Goal: Task Accomplishment & Management: Manage account settings

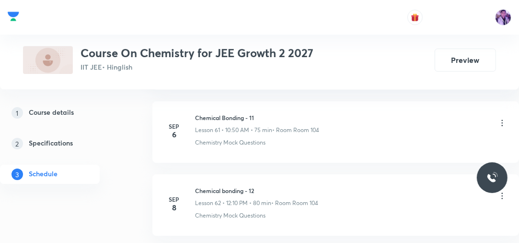
scroll to position [5571, 0]
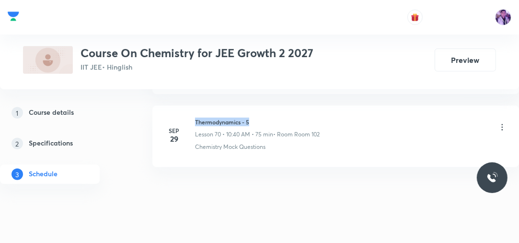
drag, startPoint x: 195, startPoint y: 105, endPoint x: 264, endPoint y: 97, distance: 69.1
click at [267, 105] on li "Sep 29 Thermodynamics - 5 Lesson 70 • 10:40 AM • 75 min • Room Room 102 Chemist…" at bounding box center [335, 135] width 367 height 61
copy h6 "Thermodynamics - 5"
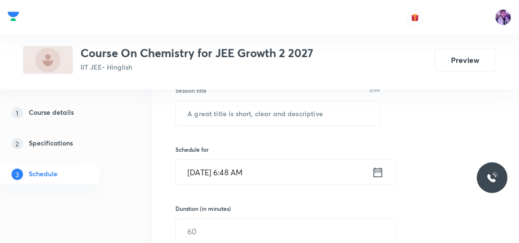
scroll to position [165, 0]
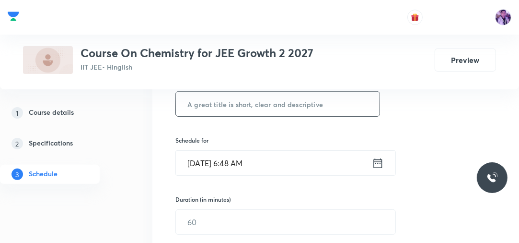
click at [282, 99] on input "text" at bounding box center [278, 104] width 204 height 24
paste input "Thermodynamics - 5"
type input "Thermodynamics - 6"
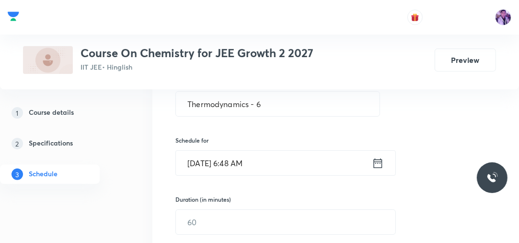
click at [246, 148] on div "Schedule for Oct 1, 2025, 6:48 AM ​" at bounding box center [277, 156] width 205 height 40
click at [240, 155] on input "Oct 1, 2025, 6:48 AM" at bounding box center [274, 163] width 196 height 24
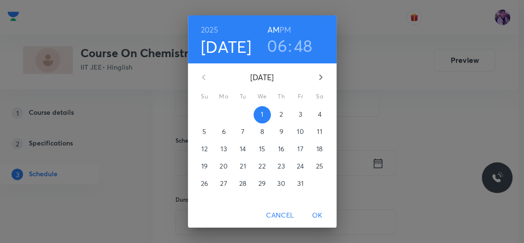
click at [269, 46] on h3 "06" at bounding box center [277, 45] width 20 height 20
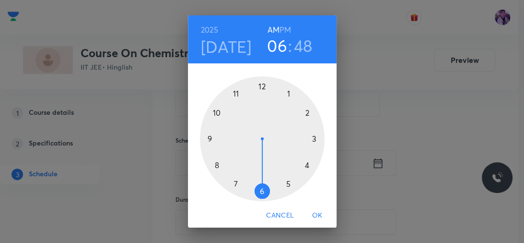
click at [234, 182] on div at bounding box center [262, 138] width 125 height 125
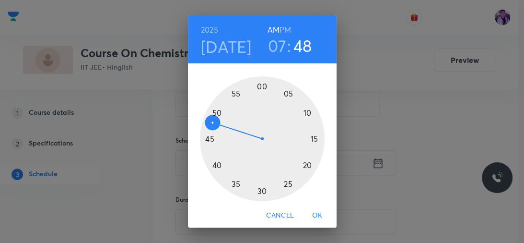
click at [260, 86] on div at bounding box center [262, 138] width 125 height 125
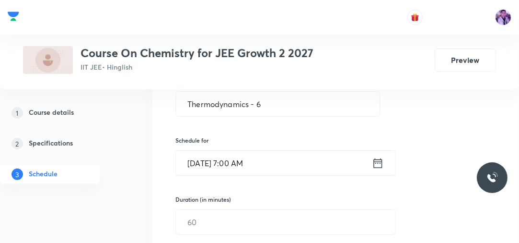
click at [235, 171] on input "Oct 1, 2025, 7:00 AM" at bounding box center [274, 163] width 196 height 24
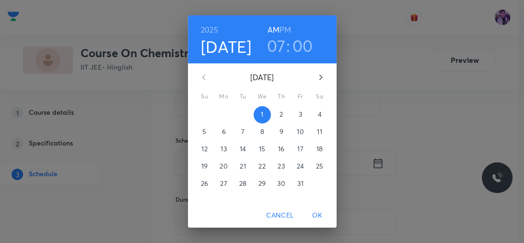
click at [272, 47] on h3 "07" at bounding box center [276, 45] width 19 height 20
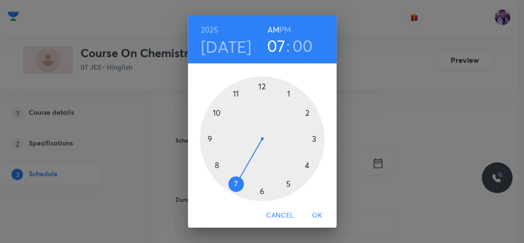
click at [214, 163] on div at bounding box center [262, 138] width 125 height 125
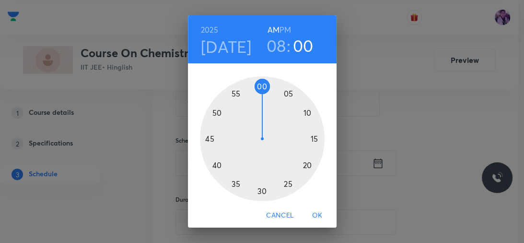
click at [260, 87] on div at bounding box center [262, 138] width 125 height 125
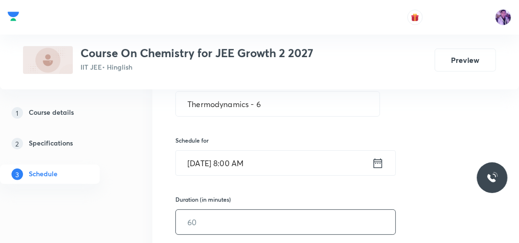
click at [229, 230] on input "text" at bounding box center [286, 221] width 220 height 24
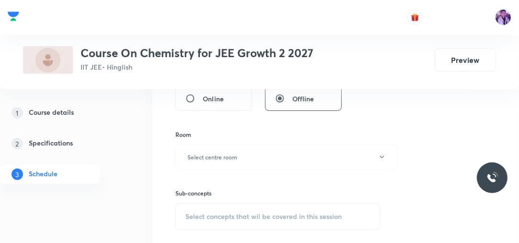
scroll to position [376, 0]
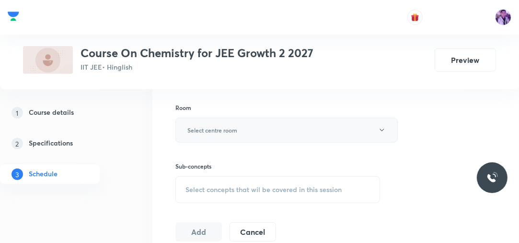
type input "75"
click at [221, 135] on button "Select centre room" at bounding box center [286, 129] width 222 height 25
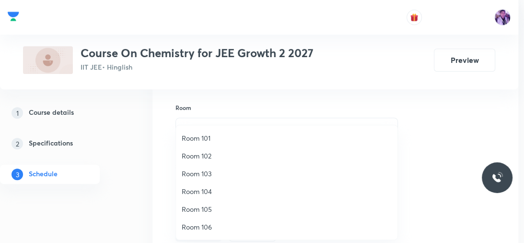
click at [228, 135] on span "Room 101" at bounding box center [287, 138] width 210 height 10
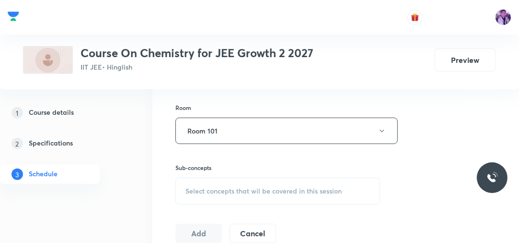
click at [224, 181] on div "Select concepts that wil be covered in this session" at bounding box center [277, 190] width 205 height 27
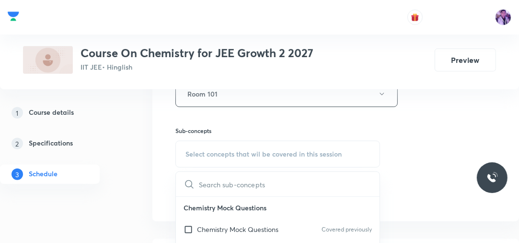
scroll to position [468, 0]
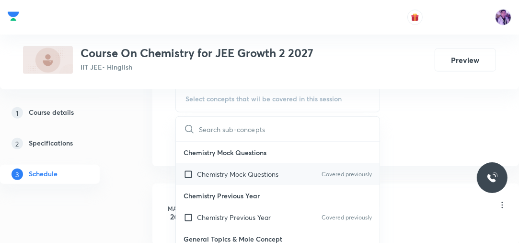
click at [232, 175] on p "Chemistry Mock Questions" at bounding box center [237, 174] width 81 height 10
checkbox input "true"
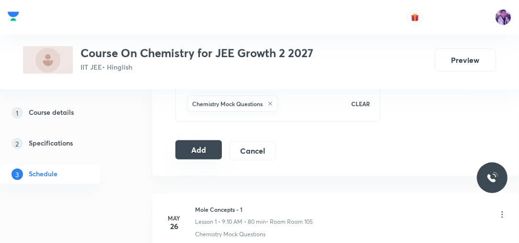
click at [201, 143] on button "Add" at bounding box center [198, 149] width 46 height 19
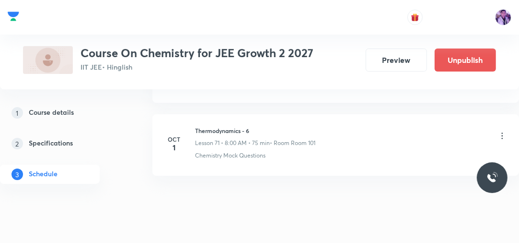
scroll to position [5221, 0]
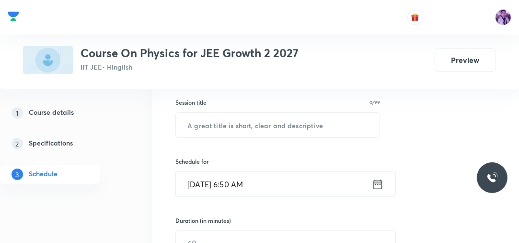
scroll to position [148, 0]
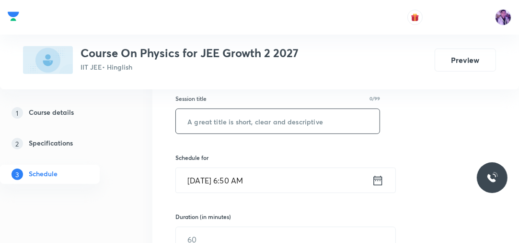
click at [248, 118] on input "text" at bounding box center [278, 121] width 204 height 24
click at [248, 114] on input "text" at bounding box center [278, 121] width 204 height 24
type input "c"
click at [250, 115] on input "Centre of" at bounding box center [278, 121] width 204 height 24
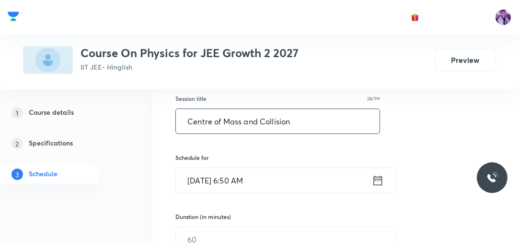
type input "Centre of Mass and Collision"
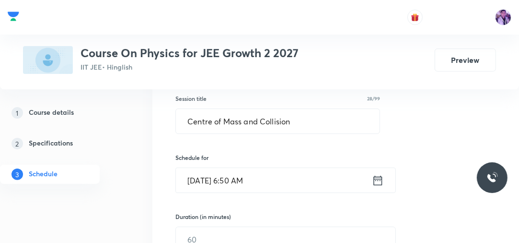
click at [240, 183] on input "Oct 1, 2025, 6:50 AM" at bounding box center [274, 180] width 196 height 24
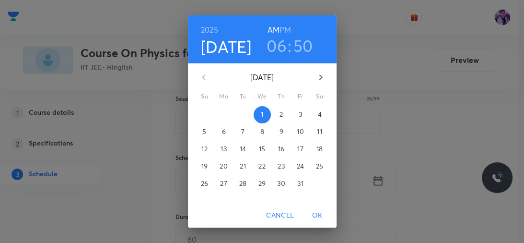
click at [273, 48] on h3 "06" at bounding box center [277, 45] width 20 height 20
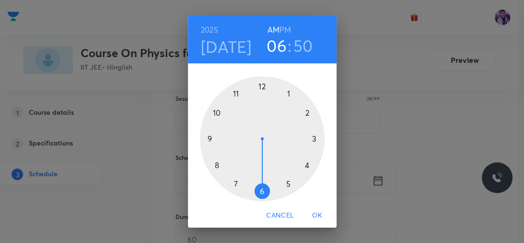
click at [207, 137] on div at bounding box center [262, 138] width 125 height 125
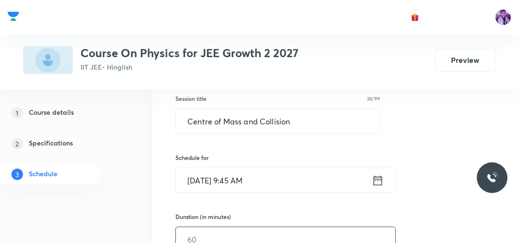
click at [203, 229] on input "text" at bounding box center [286, 239] width 220 height 24
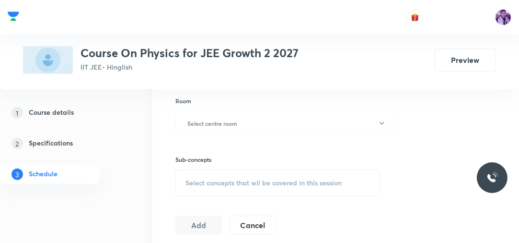
scroll to position [394, 0]
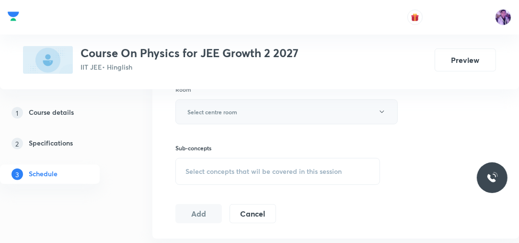
type input "75"
click at [272, 113] on button "Select centre room" at bounding box center [286, 111] width 222 height 25
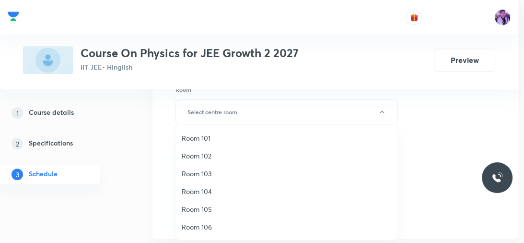
click at [212, 152] on span "Room 102" at bounding box center [287, 156] width 210 height 10
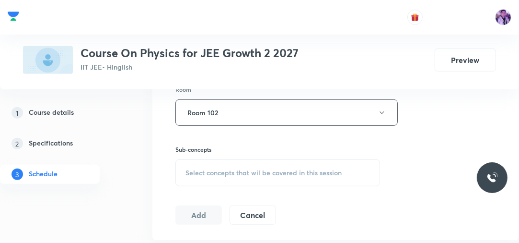
click at [215, 165] on div "Select concepts that wil be covered in this session" at bounding box center [277, 172] width 205 height 27
click at [276, 108] on button "Room 102" at bounding box center [286, 112] width 222 height 26
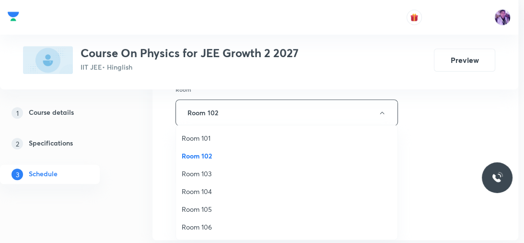
click at [222, 133] on span "Room 101" at bounding box center [287, 138] width 210 height 10
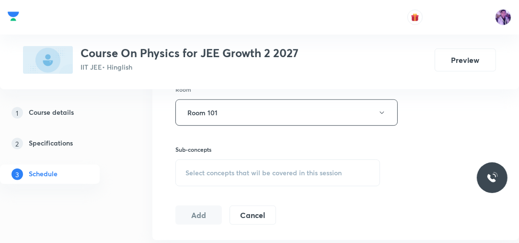
click at [220, 169] on span "Select concepts that wil be covered in this session" at bounding box center [264, 173] width 156 height 8
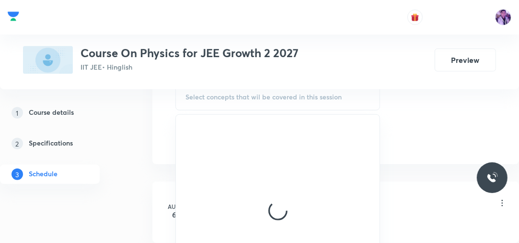
scroll to position [474, 0]
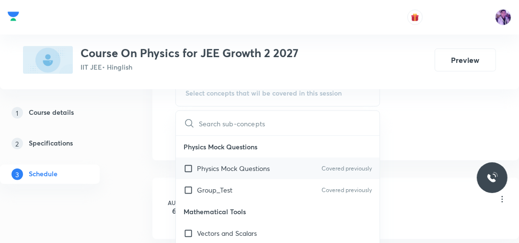
click at [209, 168] on p "Physics Mock Questions" at bounding box center [233, 168] width 73 height 10
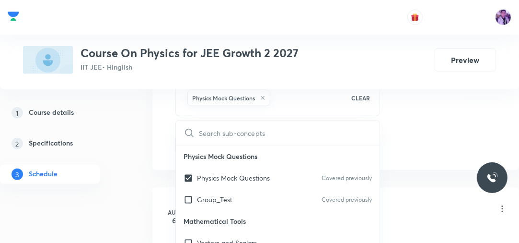
checkbox input "true"
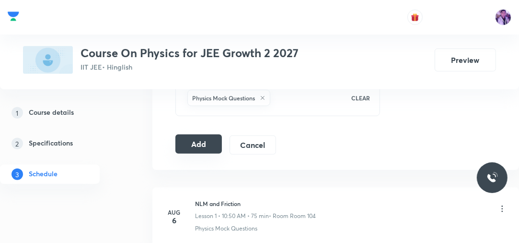
click at [201, 140] on button "Add" at bounding box center [198, 143] width 46 height 19
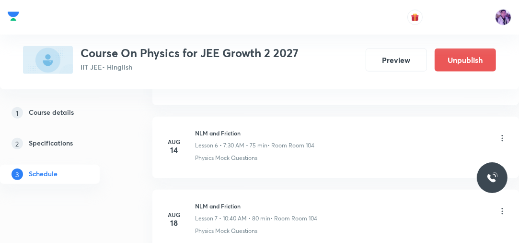
scroll to position [1806, 0]
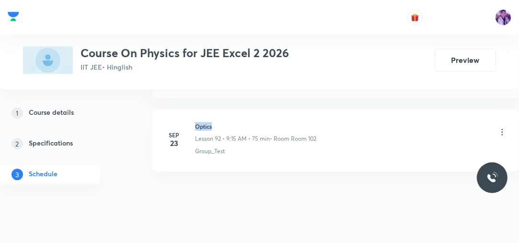
drag, startPoint x: 196, startPoint y: 109, endPoint x: 230, endPoint y: 105, distance: 34.3
click at [229, 122] on h6 "Optics" at bounding box center [255, 126] width 121 height 9
copy h6 "Optics"
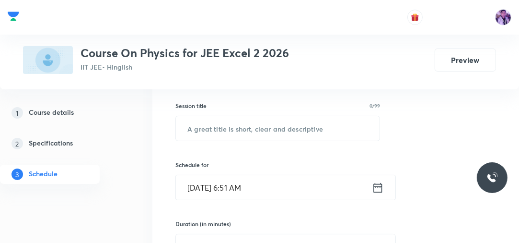
scroll to position [93, 0]
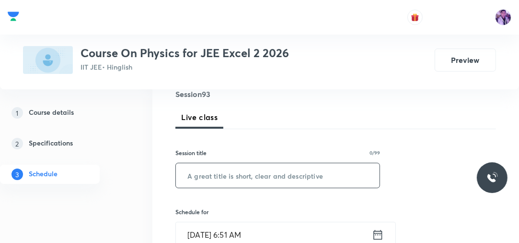
click at [230, 186] on input "text" at bounding box center [278, 175] width 204 height 24
paste input "Optics"
type input "Optics"
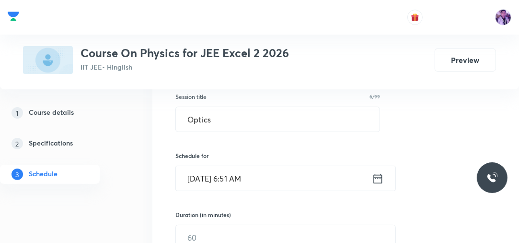
scroll to position [232, 0]
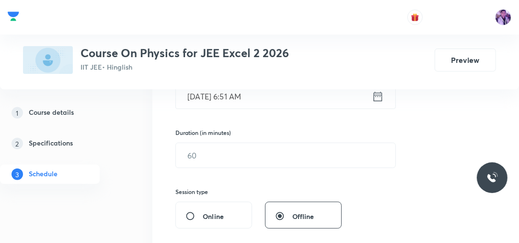
click at [236, 96] on input "[DATE] 6:51 AM" at bounding box center [274, 96] width 196 height 24
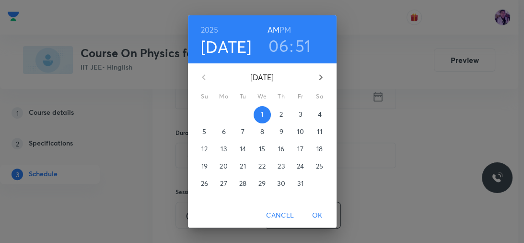
click at [277, 52] on h3 "06" at bounding box center [278, 45] width 20 height 20
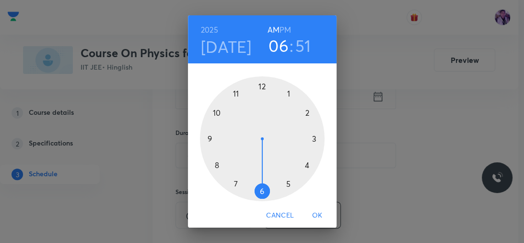
click at [215, 164] on div at bounding box center [262, 138] width 125 height 125
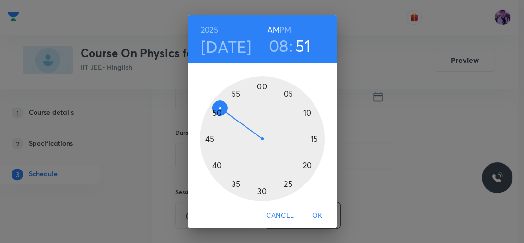
click at [259, 85] on div at bounding box center [262, 138] width 125 height 125
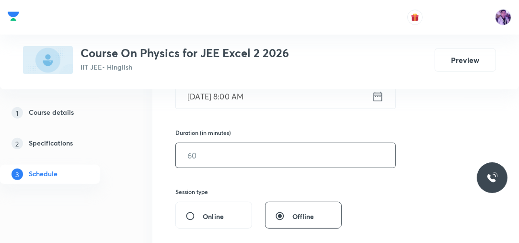
click at [223, 157] on input "text" at bounding box center [286, 155] width 220 height 24
type input "75"
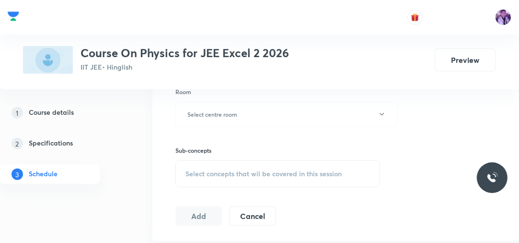
scroll to position [400, 0]
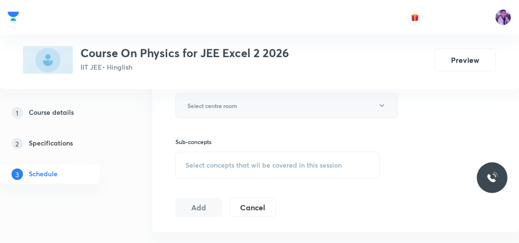
click at [230, 104] on h6 "Select centre room" at bounding box center [212, 105] width 50 height 9
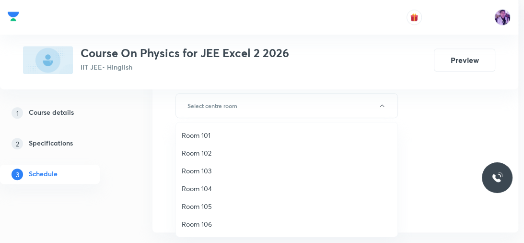
click at [202, 151] on span "Room 102" at bounding box center [287, 153] width 210 height 10
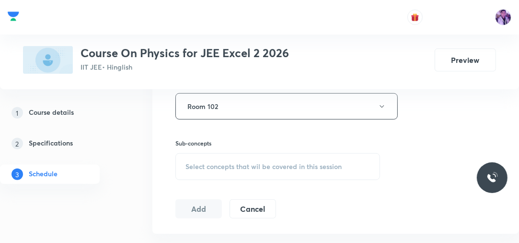
click at [205, 167] on span "Select concepts that wil be covered in this session" at bounding box center [264, 166] width 156 height 8
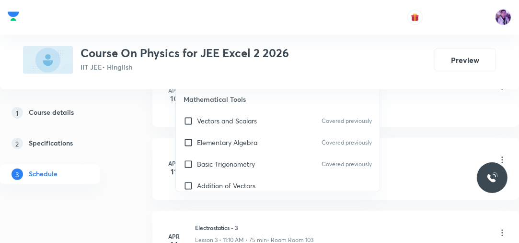
scroll to position [597, 0]
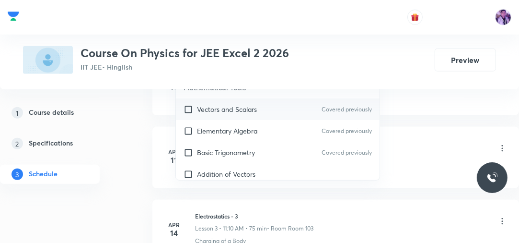
click at [266, 103] on div "Vectors and Scalars Covered previously" at bounding box center [278, 109] width 204 height 22
checkbox input "true"
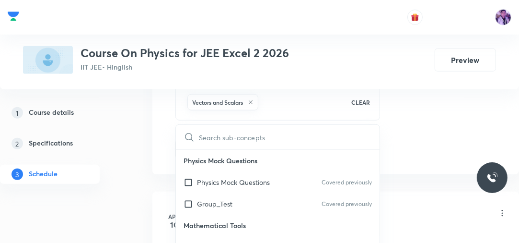
scroll to position [445, 0]
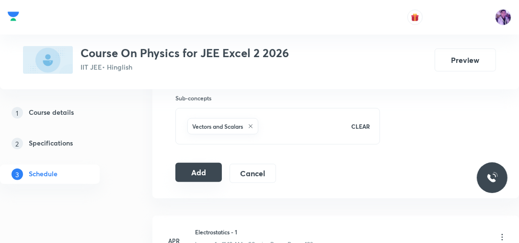
click at [193, 166] on button "Add" at bounding box center [198, 171] width 46 height 19
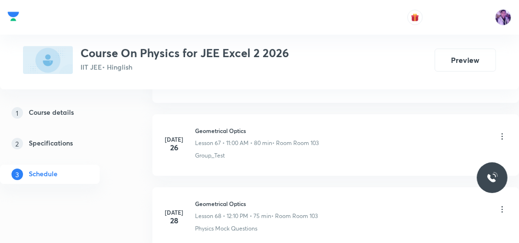
scroll to position [6747, 0]
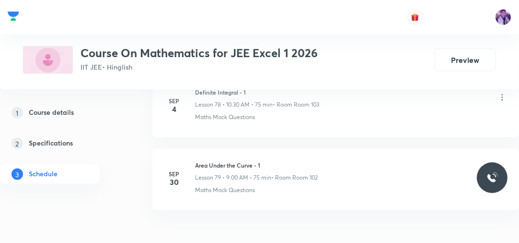
scroll to position [6225, 0]
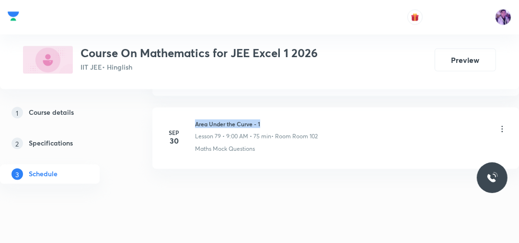
drag, startPoint x: 196, startPoint y: 108, endPoint x: 297, endPoint y: 102, distance: 101.8
click at [297, 107] on li "Sep 30 Area Under the Curve - 1 Lesson 79 • 9:00 AM • 75 min • Room Room 102 Ma…" at bounding box center [335, 137] width 367 height 61
copy h6 "Area Under the Curve - 1"
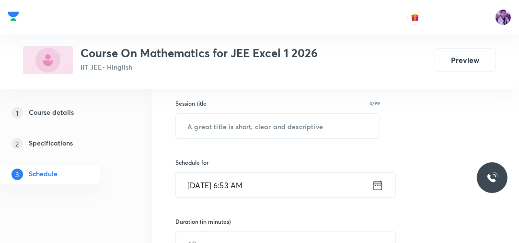
scroll to position [153, 0]
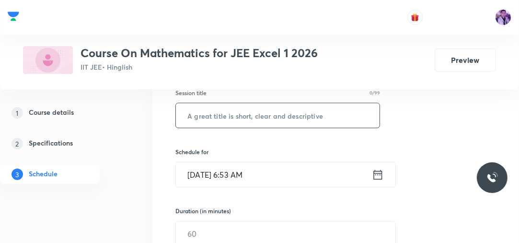
click at [279, 113] on input "text" at bounding box center [278, 115] width 204 height 24
paste input "Area Under the Curve - 1"
click at [279, 113] on input "Area Under the Curve - 1" at bounding box center [278, 115] width 204 height 24
type input "Area Under the Curve - 2"
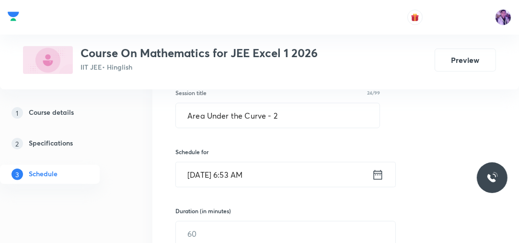
click at [235, 180] on input "Oct 1, 2025, 6:53 AM" at bounding box center [274, 174] width 196 height 24
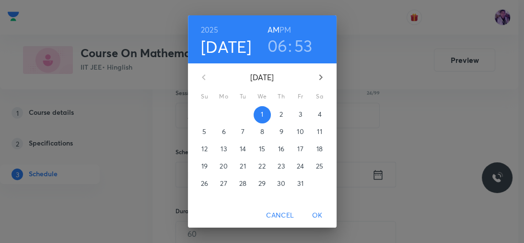
click at [275, 49] on h3 "06" at bounding box center [277, 45] width 20 height 20
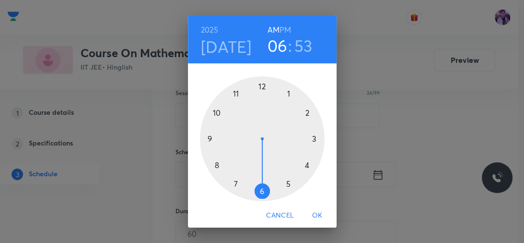
click at [204, 140] on div at bounding box center [262, 138] width 125 height 125
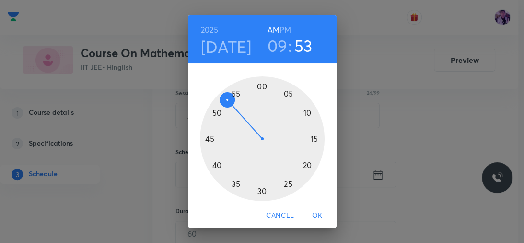
click at [258, 84] on div at bounding box center [262, 138] width 125 height 125
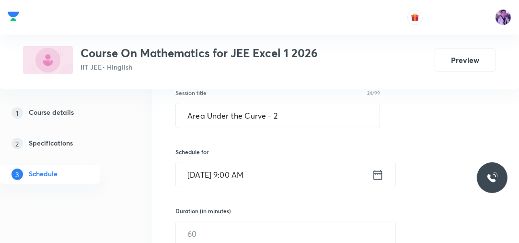
click at [240, 168] on input "Oct 1, 2025, 9:00 AM" at bounding box center [274, 174] width 196 height 24
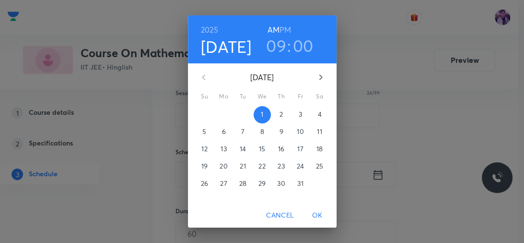
click at [297, 48] on h3 "00" at bounding box center [303, 45] width 21 height 20
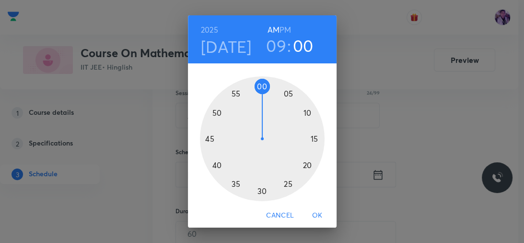
click at [206, 138] on div at bounding box center [262, 138] width 125 height 125
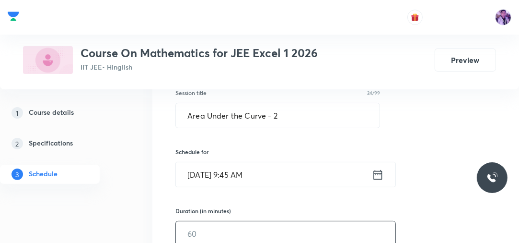
click at [203, 223] on input "text" at bounding box center [286, 233] width 220 height 24
type input "75"
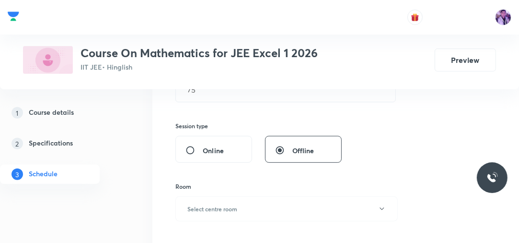
scroll to position [307, 0]
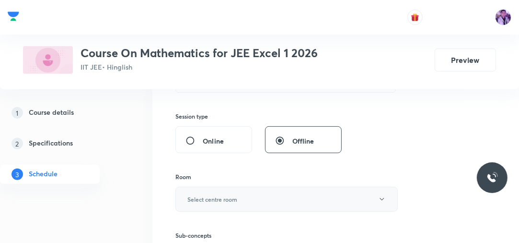
click at [206, 197] on h6 "Select centre room" at bounding box center [212, 199] width 50 height 9
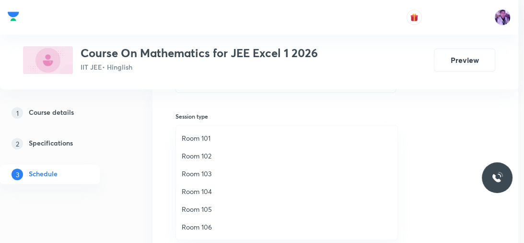
click at [201, 203] on li "Room 105" at bounding box center [286, 209] width 221 height 18
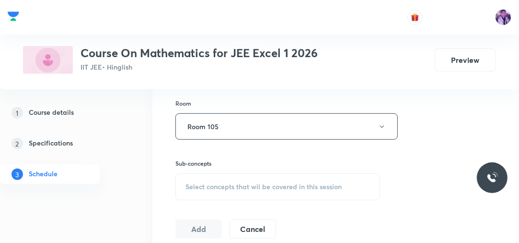
scroll to position [414, 0]
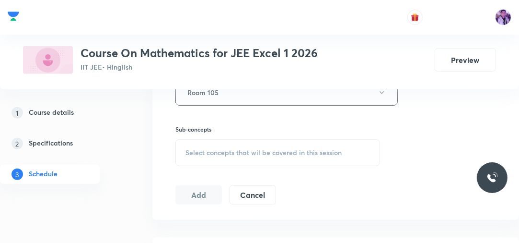
click at [236, 157] on div "Select concepts that wil be covered in this session" at bounding box center [277, 152] width 205 height 27
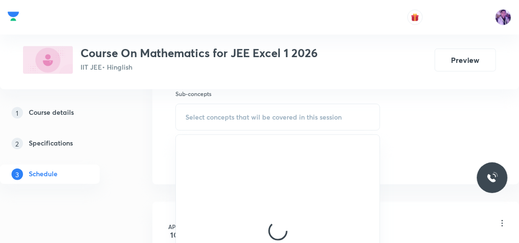
scroll to position [460, 0]
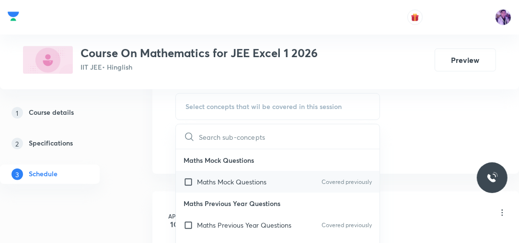
click at [226, 176] on p "Maths Mock Questions" at bounding box center [232, 181] width 70 height 10
checkbox input "true"
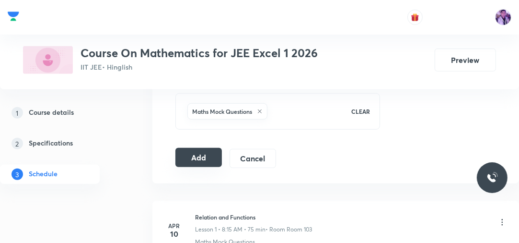
click at [206, 156] on button "Add" at bounding box center [198, 157] width 46 height 19
